Goal: Answer question/provide support: Share knowledge or assist other users

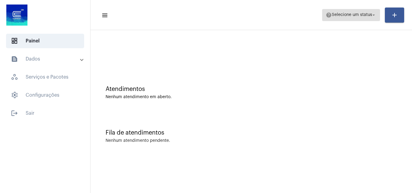
click at [350, 15] on span "Selecione um status" at bounding box center [352, 15] width 40 height 4
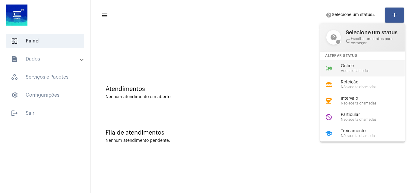
click at [348, 65] on span "Online" at bounding box center [375, 66] width 69 height 5
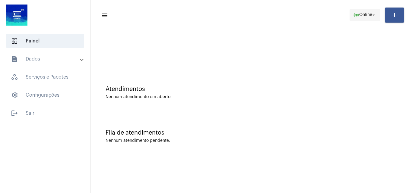
click at [354, 11] on span "online_prediction Online arrow_drop_down" at bounding box center [364, 14] width 23 height 11
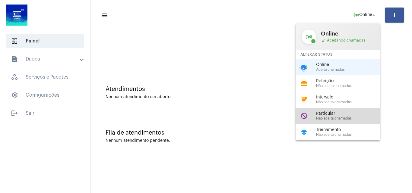
click at [344, 120] on span "Não aceita chamadas" at bounding box center [350, 119] width 69 height 4
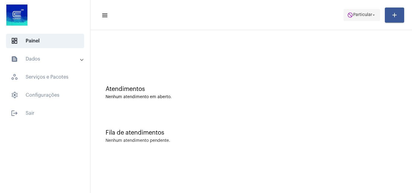
click at [364, 12] on span "do_not_disturb Particular arrow_drop_down" at bounding box center [361, 14] width 29 height 11
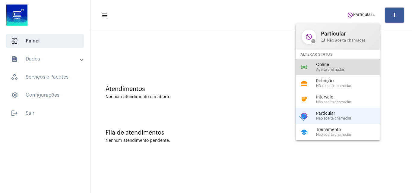
click at [327, 64] on span "Online" at bounding box center [350, 65] width 69 height 5
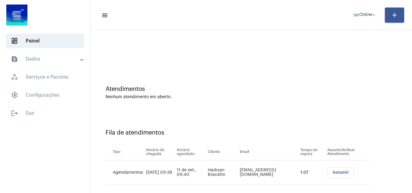
scroll to position [8, 0]
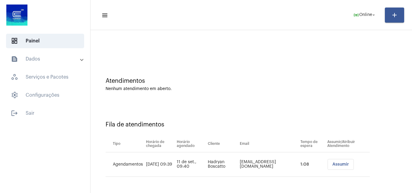
click at [333, 166] on span "Assumir" at bounding box center [341, 165] width 17 height 4
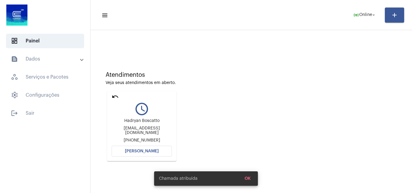
scroll to position [0, 0]
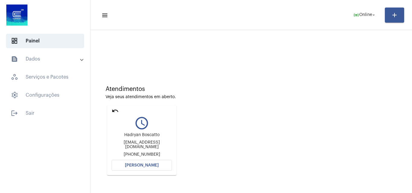
click at [160, 160] on mat-card "undo query_builder Hadryan Boscatto Hadryboscatto@gmail.com +5551996697752 Abri…" at bounding box center [141, 141] width 69 height 70
click at [160, 163] on button "[PERSON_NAME]" at bounding box center [142, 165] width 60 height 11
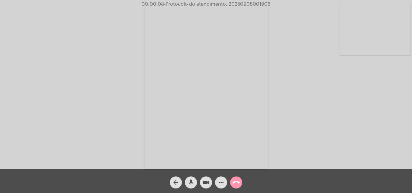
click at [192, 182] on mat-icon "mic" at bounding box center [190, 182] width 7 height 7
click at [350, 142] on div "Acessando Câmera e Microfone..." at bounding box center [206, 86] width 411 height 169
click at [191, 180] on mat-icon "mic_off" at bounding box center [190, 182] width 7 height 7
click at [254, 4] on span "• Protocolo do atendimento: 20250908001906" at bounding box center [216, 4] width 107 height 5
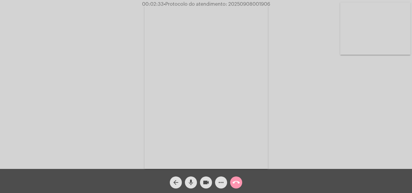
click at [235, 187] on mat-icon "call_end" at bounding box center [236, 182] width 7 height 7
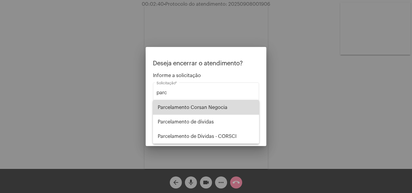
click at [209, 108] on span "Parcelamento Corsan Negocia" at bounding box center [206, 108] width 97 height 14
type input "Parcelamento Corsan Negocia"
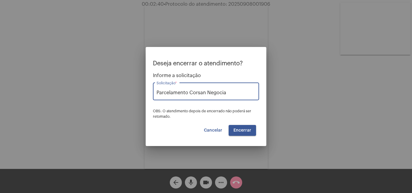
click at [237, 132] on span "Encerrar" at bounding box center [243, 131] width 18 height 4
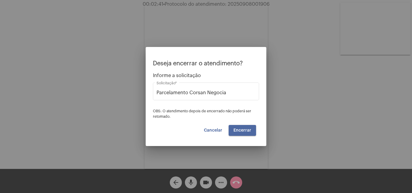
click at [237, 132] on span "Encerrar" at bounding box center [243, 131] width 18 height 4
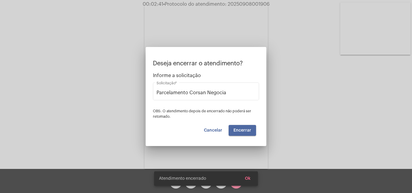
click at [237, 132] on span "Encerrar" at bounding box center [243, 131] width 18 height 4
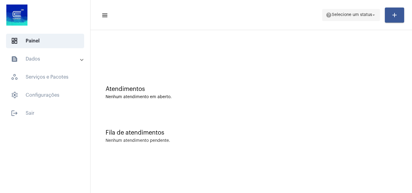
click at [360, 21] on button "help Selecione um status arrow_drop_down" at bounding box center [351, 15] width 58 height 12
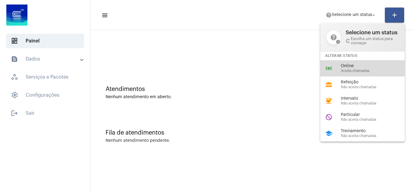
click at [337, 75] on div "online_prediction Online Aceita chamadas" at bounding box center [368, 68] width 94 height 16
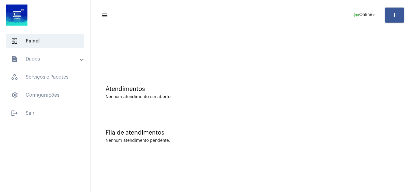
click at [362, 83] on div "Atendimentos Nenhum atendimento em aberto." at bounding box center [252, 90] width 316 height 44
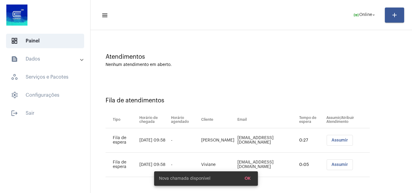
scroll to position [33, 0]
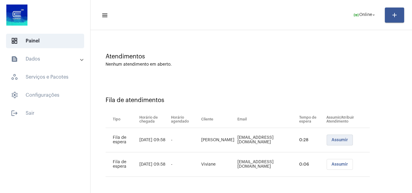
click at [334, 140] on span "Assumir" at bounding box center [340, 140] width 17 height 4
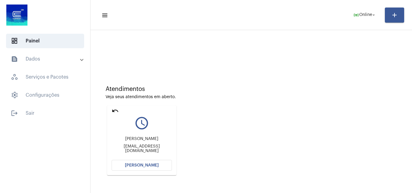
click at [146, 166] on span "[PERSON_NAME]" at bounding box center [142, 166] width 34 height 4
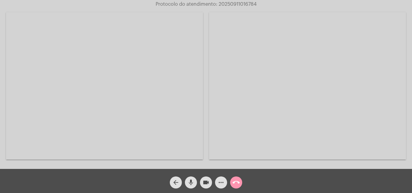
click at [398, 144] on video at bounding box center [307, 86] width 197 height 148
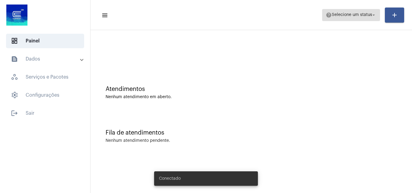
click at [363, 16] on span "Selecione um status" at bounding box center [352, 15] width 40 height 4
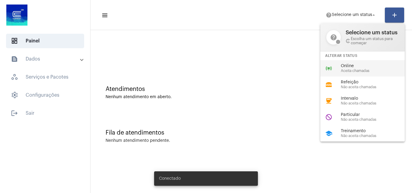
click at [346, 70] on span "Aceita chamadas" at bounding box center [375, 71] width 69 height 4
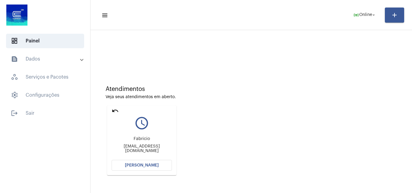
click at [143, 166] on span "[PERSON_NAME]" at bounding box center [142, 166] width 34 height 4
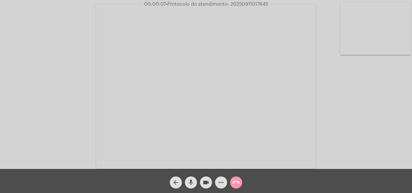
click at [189, 184] on mat-icon "mic" at bounding box center [190, 182] width 7 height 7
click at [362, 125] on div "Acessando Câmera e Microfone..." at bounding box center [206, 86] width 411 height 169
click at [189, 182] on mat-icon "mic_off" at bounding box center [190, 182] width 7 height 7
click at [191, 180] on mat-icon "mic" at bounding box center [190, 182] width 7 height 7
click at [189, 182] on mat-icon "mic_off" at bounding box center [190, 182] width 7 height 7
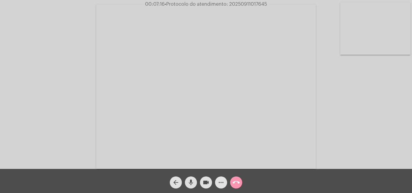
click at [221, 184] on mat-icon "more_horiz" at bounding box center [221, 182] width 7 height 7
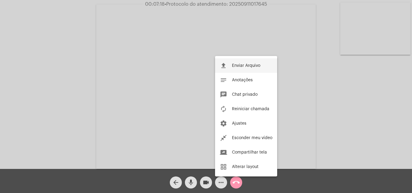
click at [235, 68] on button "file_upload Enviar Arquivo" at bounding box center [246, 66] width 62 height 14
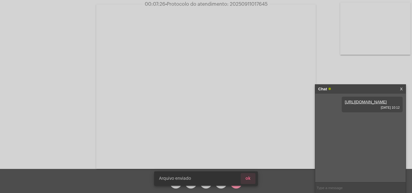
click at [253, 181] on button "ok" at bounding box center [248, 179] width 15 height 11
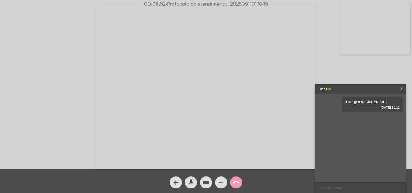
click at [217, 179] on button "more_horiz" at bounding box center [221, 183] width 12 height 12
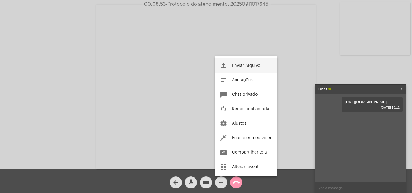
click at [244, 64] on span "Enviar Arquivo" at bounding box center [246, 66] width 28 height 4
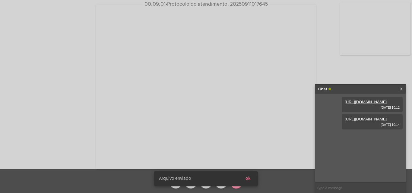
click at [253, 178] on button "ok" at bounding box center [248, 179] width 15 height 11
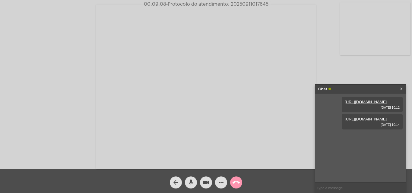
click at [191, 182] on mat-icon "mic" at bounding box center [190, 182] width 7 height 7
click at [194, 178] on span "mic_off" at bounding box center [190, 183] width 7 height 12
click at [193, 181] on mat-icon "mic" at bounding box center [190, 182] width 7 height 7
click at [193, 184] on mat-icon "mic_off" at bounding box center [190, 182] width 7 height 7
click at [192, 181] on mat-icon "mic" at bounding box center [190, 182] width 7 height 7
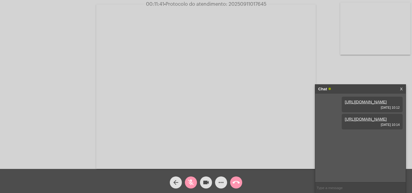
click at [191, 180] on mat-icon "mic_off" at bounding box center [190, 182] width 7 height 7
click at [219, 184] on mat-icon "more_horiz" at bounding box center [221, 182] width 7 height 7
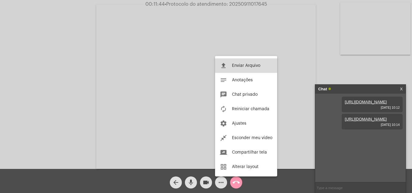
click at [240, 63] on button "file_upload Enviar Arquivo" at bounding box center [246, 66] width 62 height 14
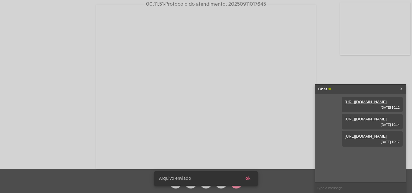
scroll to position [5, 0]
click at [251, 180] on button "ok" at bounding box center [248, 179] width 15 height 11
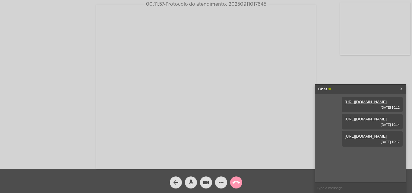
click at [191, 180] on mat-icon "mic" at bounding box center [190, 182] width 7 height 7
click at [239, 3] on span "• Protocolo do atendimento: 20250911017645" at bounding box center [215, 4] width 102 height 5
copy span "20250911017645"
click at [189, 181] on mat-icon "mic_off" at bounding box center [190, 182] width 7 height 7
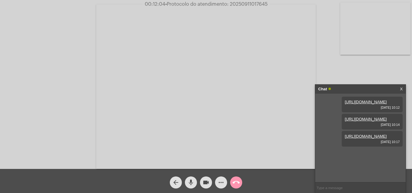
click at [189, 181] on mat-icon "mic" at bounding box center [190, 182] width 7 height 7
click at [191, 183] on mat-icon "mic_off" at bounding box center [190, 182] width 7 height 7
click at [192, 184] on mat-icon "mic" at bounding box center [190, 182] width 7 height 7
click at [191, 183] on mat-icon "mic_off" at bounding box center [190, 182] width 7 height 7
click at [193, 180] on mat-icon "mic" at bounding box center [190, 182] width 7 height 7
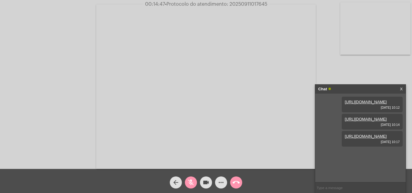
click at [190, 178] on span "mic_off" at bounding box center [190, 183] width 7 height 12
click at [190, 183] on mat-icon "mic" at bounding box center [190, 182] width 7 height 7
click at [193, 182] on mat-icon "mic_off" at bounding box center [190, 182] width 7 height 7
click at [219, 181] on mat-icon "more_horiz" at bounding box center [221, 182] width 7 height 7
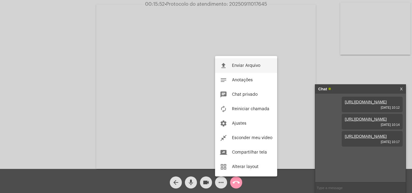
click at [236, 66] on span "Enviar Arquivo" at bounding box center [246, 66] width 28 height 4
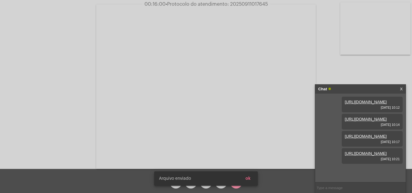
scroll to position [36, 0]
click at [248, 179] on span "ok" at bounding box center [248, 179] width 5 height 4
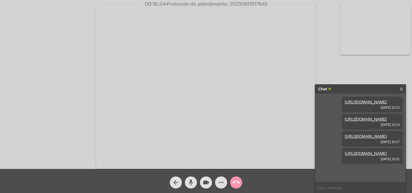
click at [221, 180] on mat-icon "more_horiz" at bounding box center [221, 182] width 7 height 7
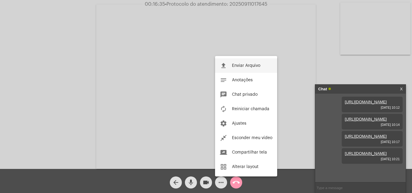
click at [229, 64] on button "file_upload Enviar Arquivo" at bounding box center [246, 66] width 62 height 14
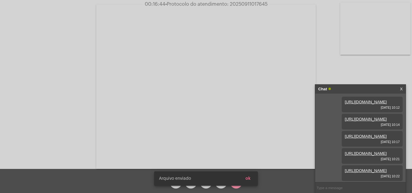
scroll to position [67, 0]
click at [252, 181] on button "ok" at bounding box center [248, 179] width 15 height 11
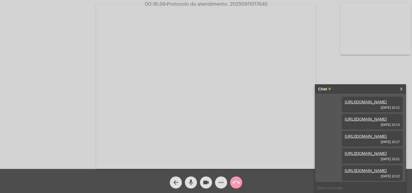
click at [218, 183] on mat-icon "more_horiz" at bounding box center [221, 182] width 7 height 7
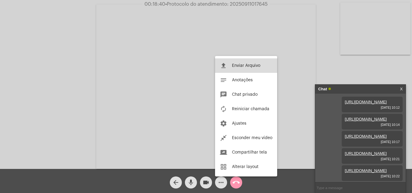
click at [230, 69] on button "file_upload Enviar Arquivo" at bounding box center [246, 66] width 62 height 14
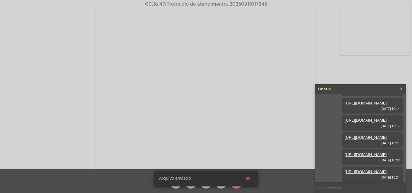
scroll to position [97, 0]
click at [250, 177] on span "ok" at bounding box center [248, 179] width 5 height 4
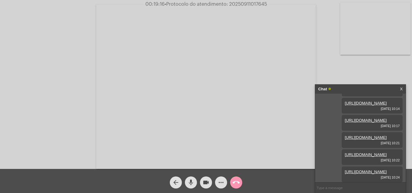
click at [222, 183] on mat-icon "more_horiz" at bounding box center [221, 182] width 7 height 7
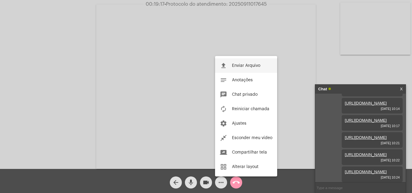
click at [235, 65] on span "Enviar Arquivo" at bounding box center [246, 66] width 28 height 4
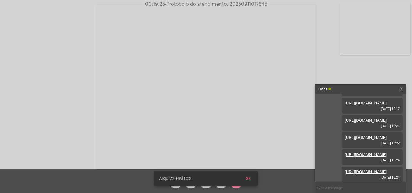
scroll to position [128, 0]
click at [252, 180] on button "ok" at bounding box center [248, 179] width 15 height 11
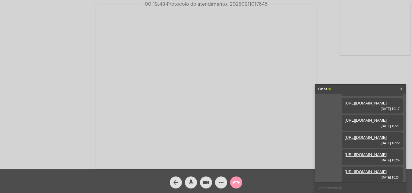
copy span "20250911017645"
click at [238, 180] on mat-icon "call_end" at bounding box center [236, 182] width 7 height 7
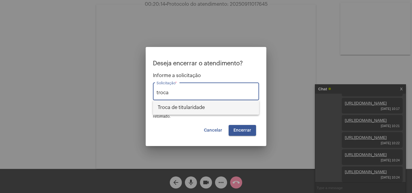
click at [194, 105] on span "Troca de titularidade" at bounding box center [206, 108] width 97 height 14
type input "Troca de titularidade"
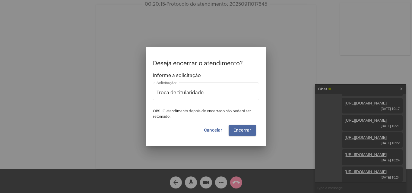
click at [242, 129] on span "Encerrar" at bounding box center [243, 131] width 18 height 4
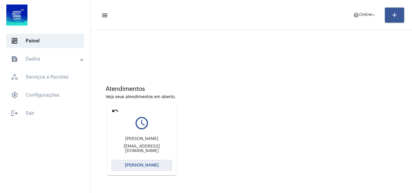
click at [131, 164] on span "[PERSON_NAME]" at bounding box center [142, 166] width 34 height 4
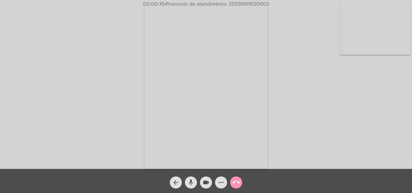
click at [192, 182] on mat-icon "mic" at bounding box center [190, 182] width 7 height 7
click at [190, 180] on mat-icon "mic_off" at bounding box center [190, 182] width 7 height 7
click at [193, 178] on span "mic" at bounding box center [190, 183] width 7 height 12
click at [191, 181] on mat-icon "mic_off" at bounding box center [190, 182] width 7 height 7
click at [220, 184] on mat-icon "more_horiz" at bounding box center [221, 182] width 7 height 7
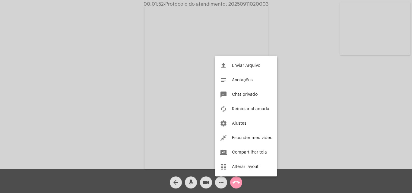
click at [160, 81] on div at bounding box center [206, 96] width 412 height 193
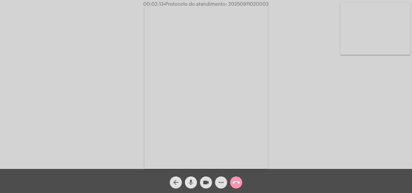
click at [190, 183] on mat-icon "mic" at bounding box center [190, 182] width 7 height 7
click at [190, 183] on mat-icon "mic_off" at bounding box center [190, 182] width 7 height 7
click at [191, 181] on mat-icon "mic" at bounding box center [190, 182] width 7 height 7
click at [191, 181] on mat-icon "mic_off" at bounding box center [190, 182] width 7 height 7
click at [189, 181] on mat-icon "mic" at bounding box center [190, 182] width 7 height 7
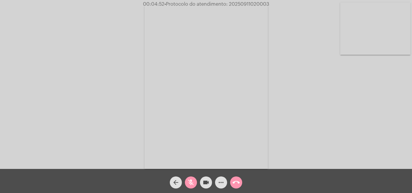
click at [191, 180] on mat-icon "mic_off" at bounding box center [190, 182] width 7 height 7
click at [193, 184] on mat-icon "mic" at bounding box center [190, 182] width 7 height 7
click at [189, 184] on mat-icon "mic_off" at bounding box center [190, 182] width 7 height 7
click at [188, 182] on mat-icon "mic" at bounding box center [190, 182] width 7 height 7
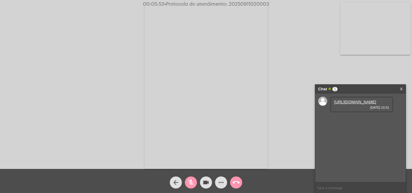
click at [352, 104] on link "[URL][DOMAIN_NAME]" at bounding box center [355, 102] width 42 height 5
click at [189, 185] on mat-icon "mic_off" at bounding box center [190, 182] width 7 height 7
click at [193, 181] on mat-icon "mic" at bounding box center [190, 182] width 7 height 7
click at [191, 185] on mat-icon "mic_off" at bounding box center [190, 182] width 7 height 7
click at [190, 181] on mat-icon "mic" at bounding box center [190, 182] width 7 height 7
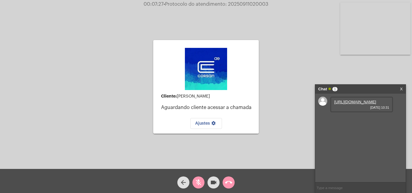
click at [277, 79] on div "Cliente: [PERSON_NAME] cliente acessar a chamada Ajustes settings Acessando Câm…" at bounding box center [206, 86] width 411 height 169
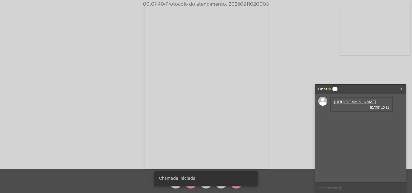
click at [290, 97] on div "Acessando Câmera e Microfone..." at bounding box center [206, 86] width 411 height 169
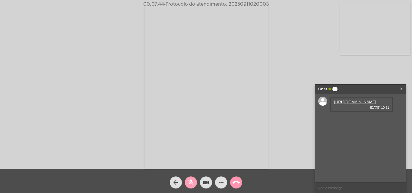
click at [191, 184] on mat-icon "mic_off" at bounding box center [190, 182] width 7 height 7
click at [190, 180] on mat-icon "mic" at bounding box center [190, 182] width 7 height 7
click at [203, 181] on mat-icon "videocam" at bounding box center [206, 182] width 7 height 7
drag, startPoint x: 192, startPoint y: 182, endPoint x: 202, endPoint y: 180, distance: 10.1
click at [194, 183] on mat-icon "mic_off" at bounding box center [190, 182] width 7 height 7
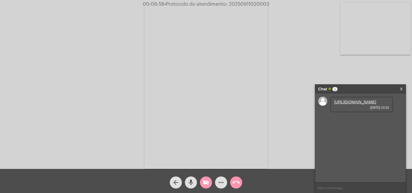
click at [205, 182] on mat-icon "videocam_off" at bounding box center [206, 182] width 7 height 7
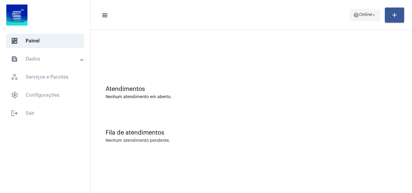
click at [355, 13] on mat-icon "help" at bounding box center [356, 15] width 6 height 6
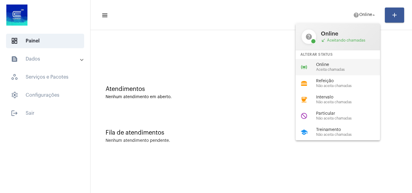
click at [327, 65] on span "Online" at bounding box center [350, 65] width 69 height 5
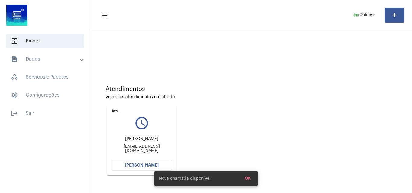
click at [144, 165] on span "[PERSON_NAME]" at bounding box center [142, 166] width 34 height 4
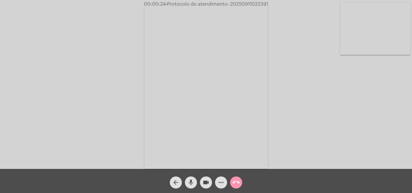
click at [235, 180] on mat-icon "call_end" at bounding box center [236, 182] width 7 height 7
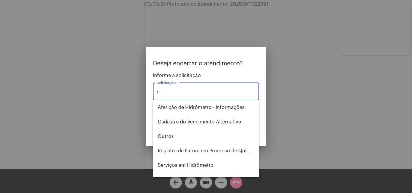
type input "t"
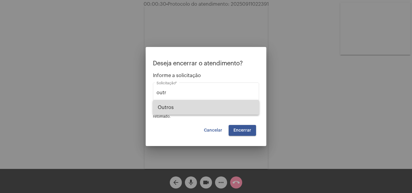
click at [190, 112] on span "Outros" at bounding box center [206, 108] width 97 height 14
type input "Outros"
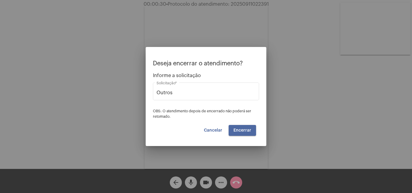
click at [243, 130] on span "Encerrar" at bounding box center [243, 131] width 18 height 4
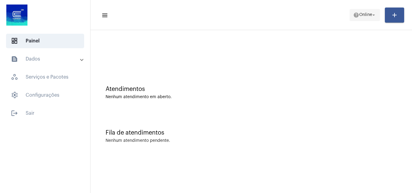
click at [359, 11] on span "help Online arrow_drop_down" at bounding box center [364, 14] width 23 height 11
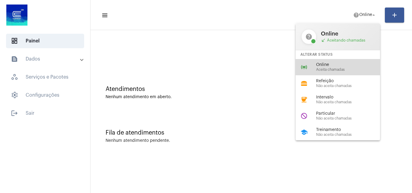
click at [327, 69] on span "Aceita chamadas" at bounding box center [350, 70] width 69 height 4
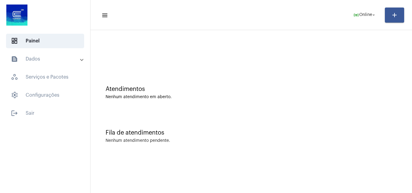
click at [325, 101] on div "Atendimentos Nenhum atendimento em aberto." at bounding box center [252, 90] width 316 height 44
click at [354, 15] on mat-icon "online_prediction" at bounding box center [356, 15] width 6 height 6
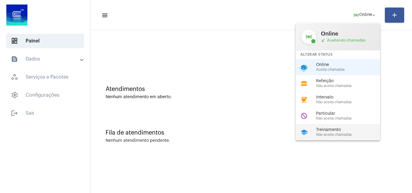
click at [334, 130] on span "Treinamento" at bounding box center [350, 130] width 69 height 5
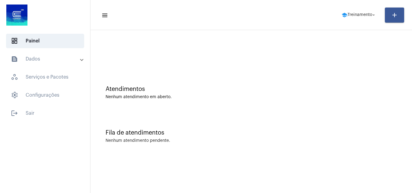
click at [342, 87] on div "Atendimentos" at bounding box center [252, 89] width 292 height 7
click at [365, 14] on span "Treinamento" at bounding box center [360, 15] width 25 height 4
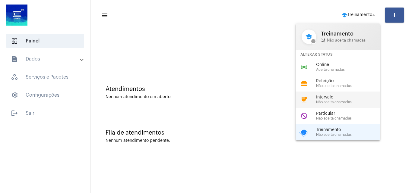
click at [316, 99] on div "coffee Intervalo Não aceita chamadas" at bounding box center [343, 100] width 94 height 16
